Goal: Navigation & Orientation: Go to known website

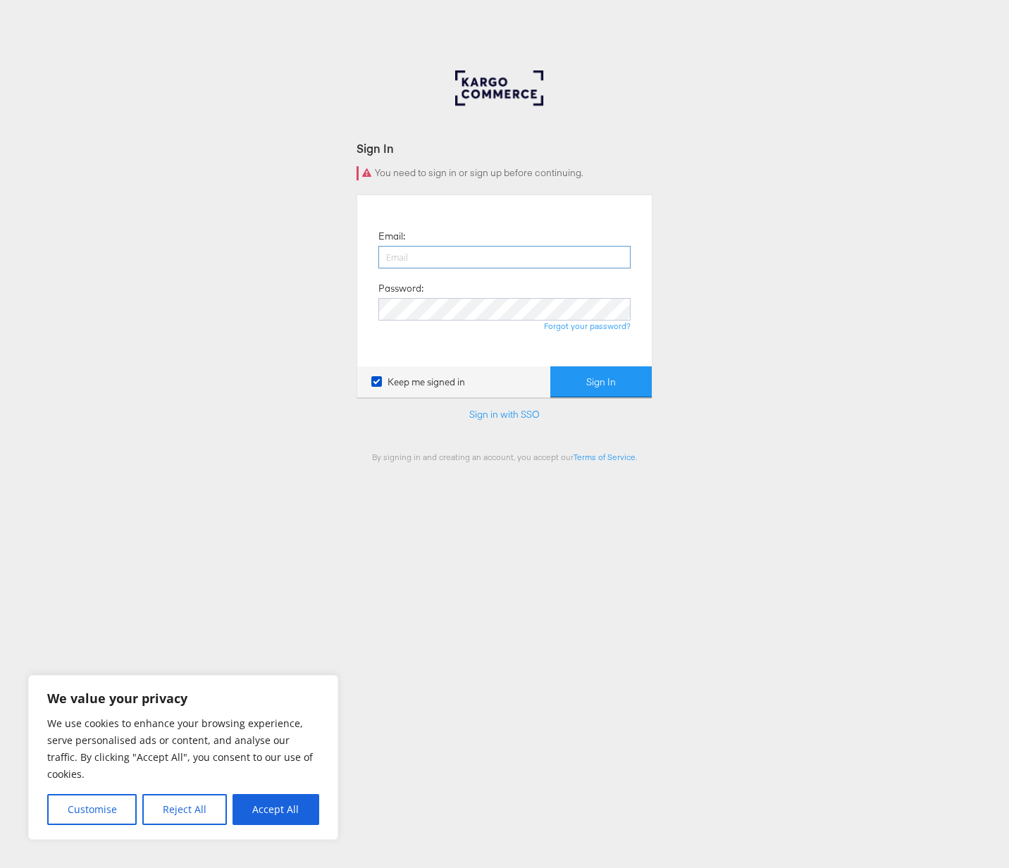
click at [452, 253] on input "email" at bounding box center [504, 257] width 252 height 23
type input "[PERSON_NAME][EMAIL_ADDRESS][PERSON_NAME][DOMAIN_NAME]"
click at [615, 396] on button "Sign In" at bounding box center [600, 382] width 101 height 32
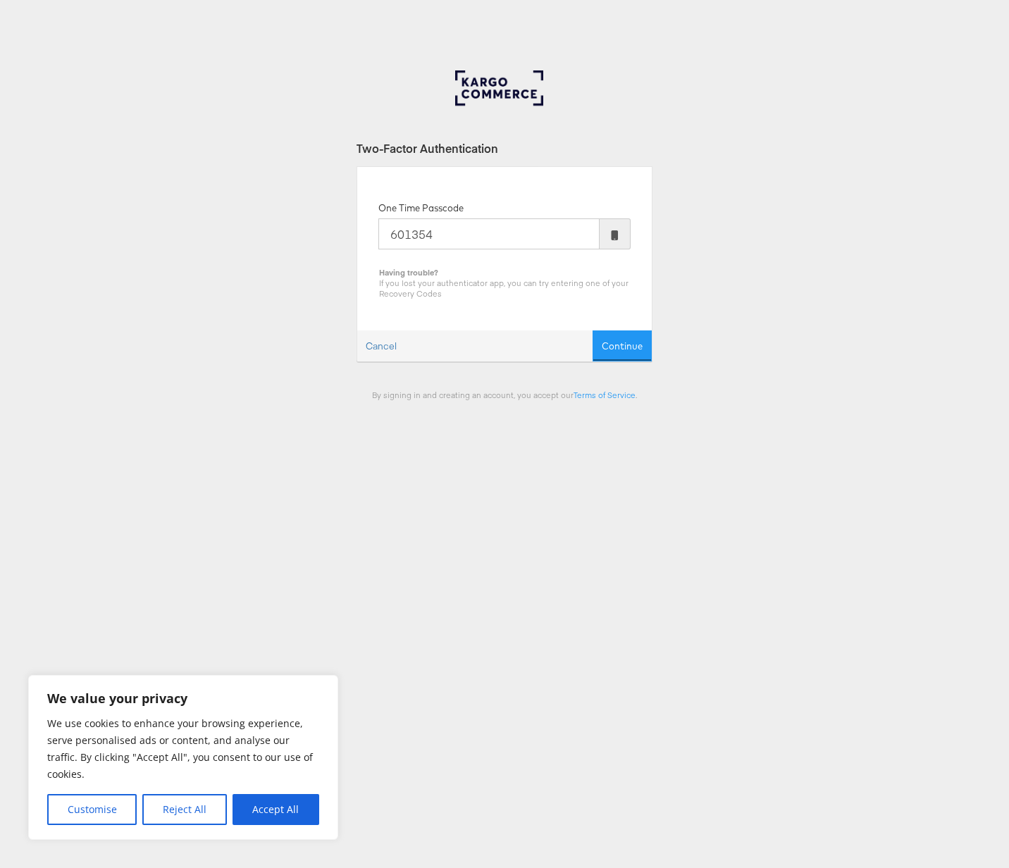
type input "601354"
click at [592, 330] on button "Continue" at bounding box center [621, 346] width 59 height 32
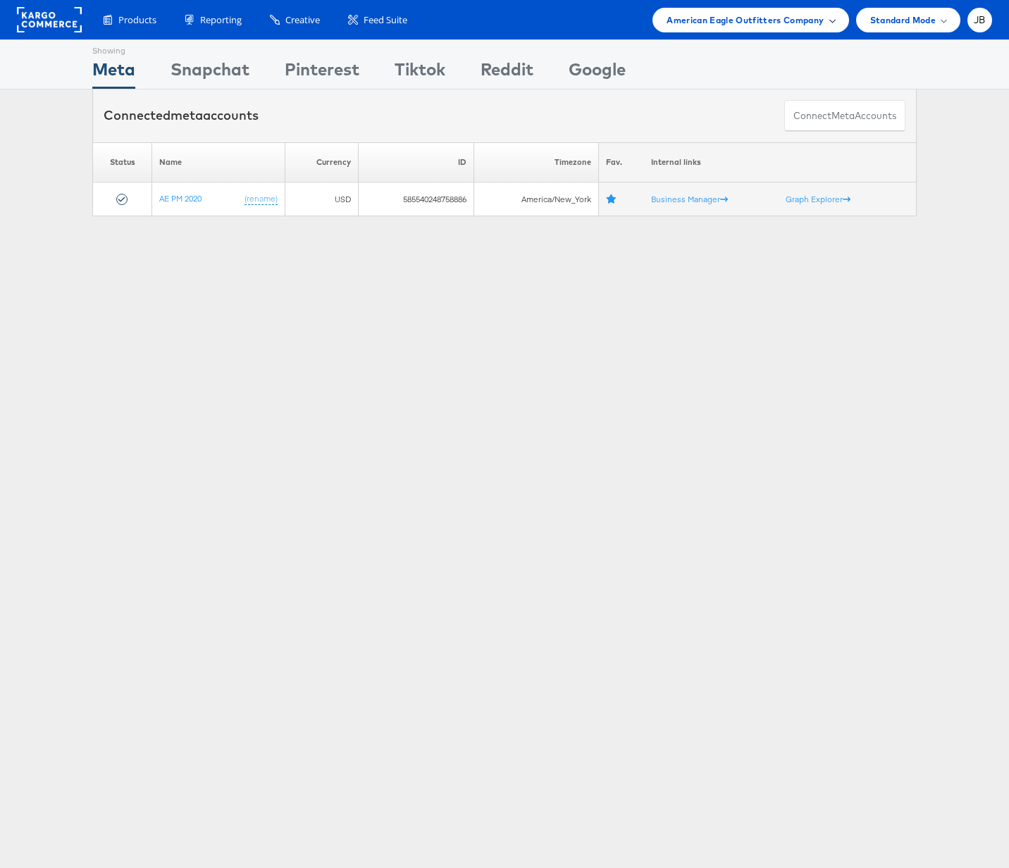
click at [801, 21] on span "American Eagle Outfitters Company" at bounding box center [744, 20] width 157 height 15
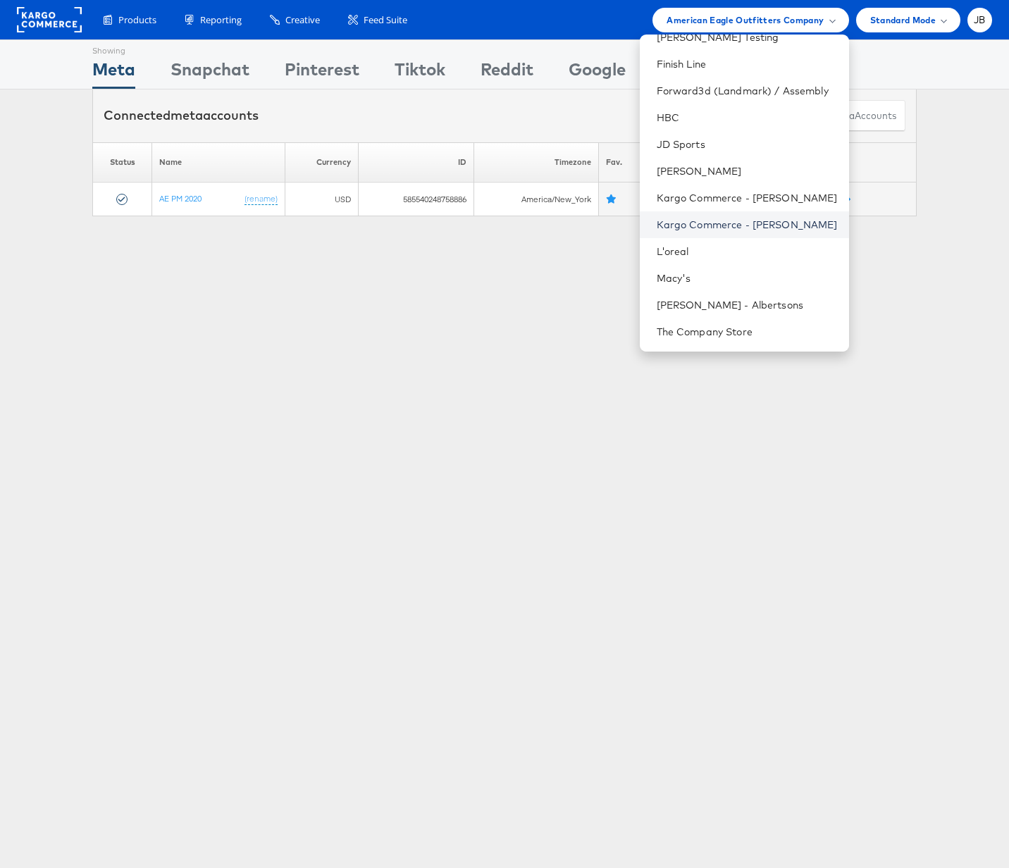
scroll to position [146, 0]
click at [730, 221] on link "Kargo Commerce - John Butler" at bounding box center [746, 227] width 181 height 14
